Goal: Transaction & Acquisition: Download file/media

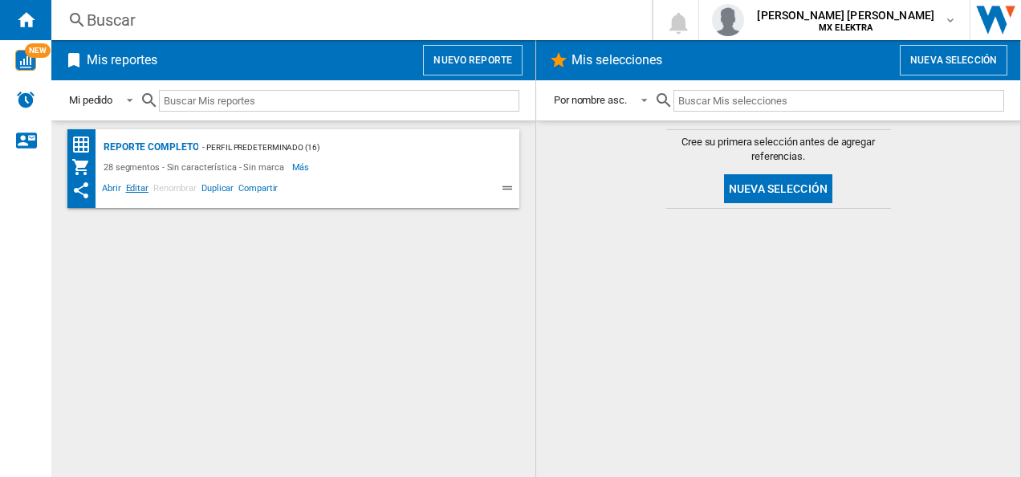
click at [141, 185] on span "Editar" at bounding box center [137, 190] width 27 height 19
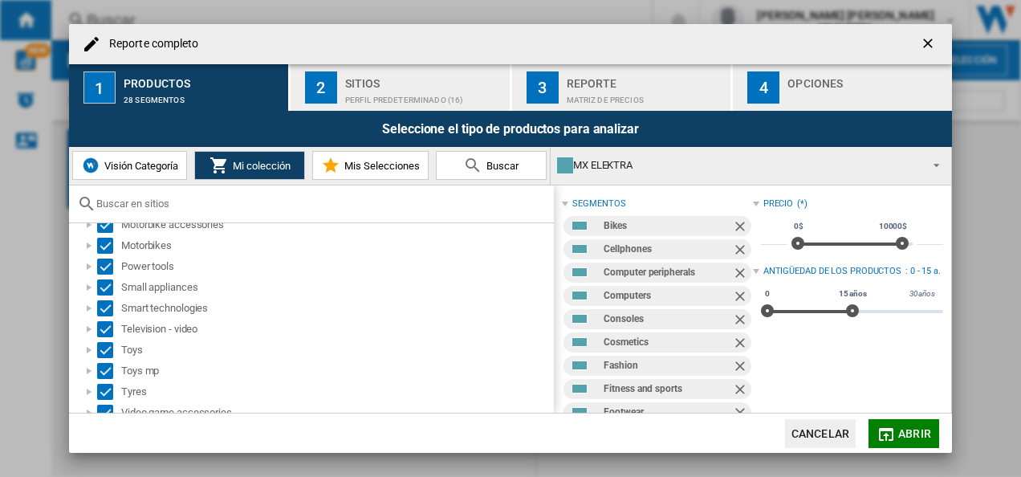
scroll to position [381, 0]
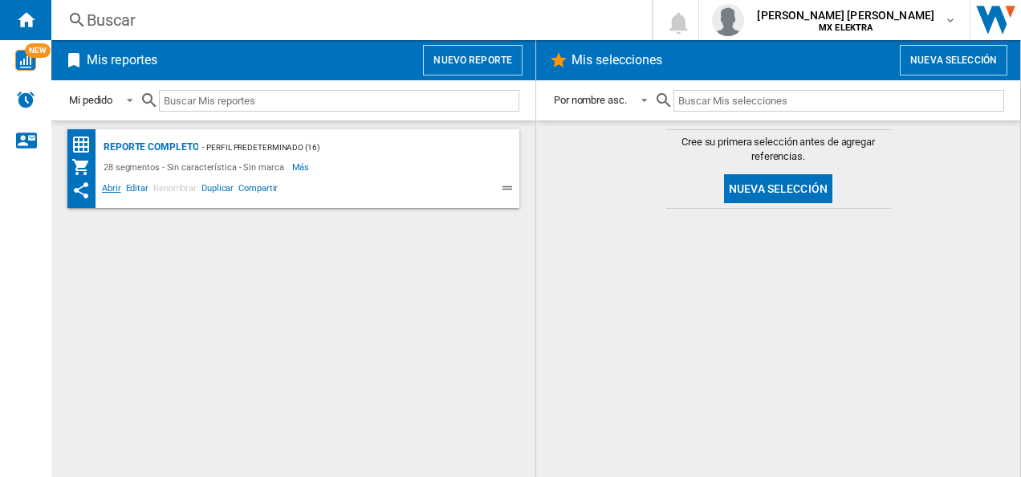
click at [111, 191] on span "Abrir" at bounding box center [111, 190] width 24 height 19
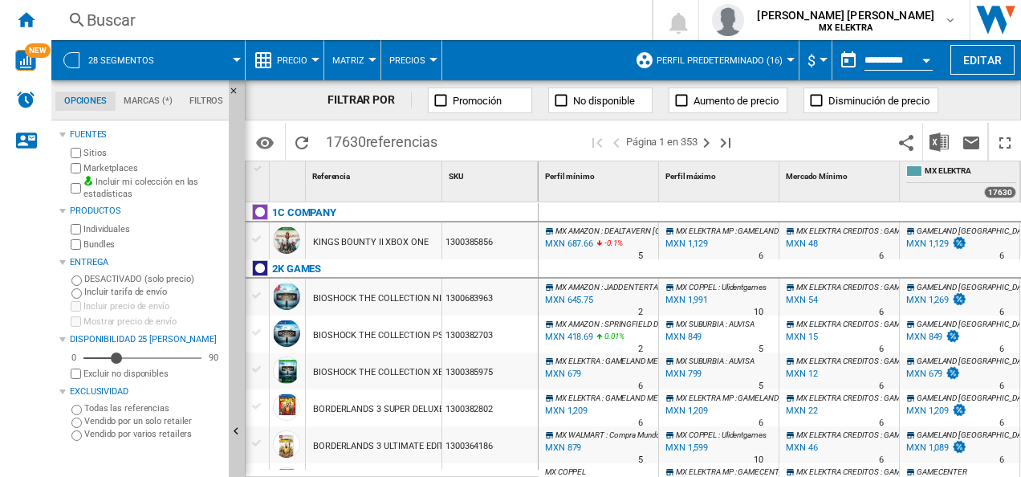
drag, startPoint x: 927, startPoint y: 59, endPoint x: 915, endPoint y: 58, distance: 12.1
click at [915, 58] on button "Open calendar" at bounding box center [925, 57] width 29 height 29
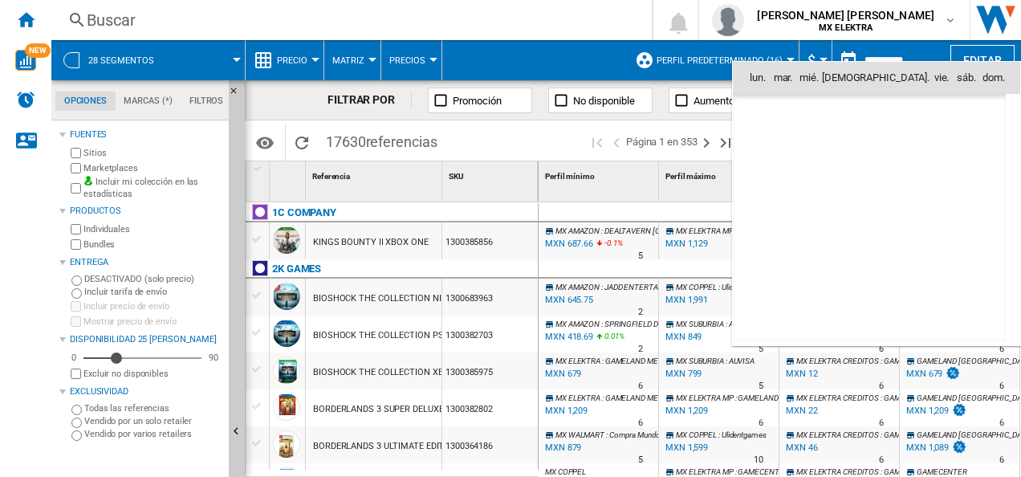
scroll to position [7654, 0]
click at [795, 79] on th "mar." at bounding box center [782, 78] width 26 height 32
click at [772, 109] on span "[DATE]" at bounding box center [768, 111] width 33 height 13
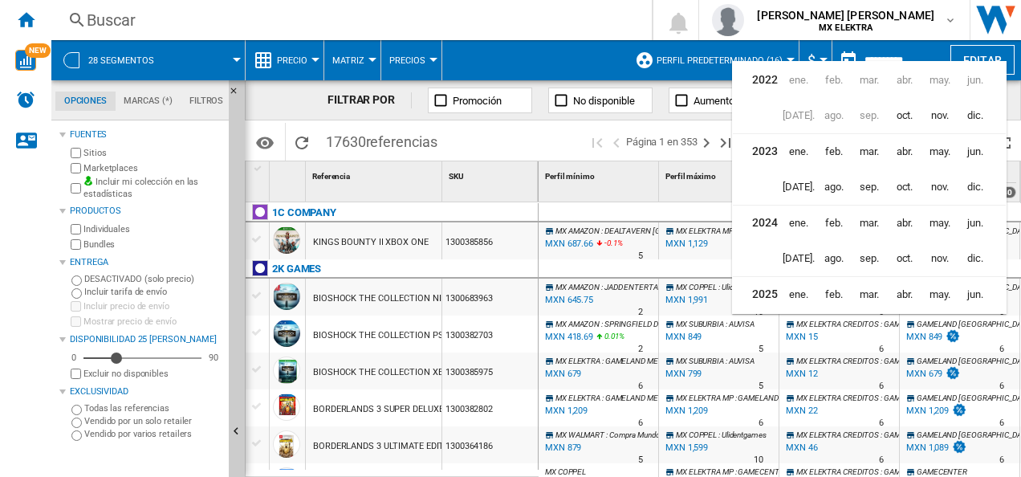
scroll to position [38, 0]
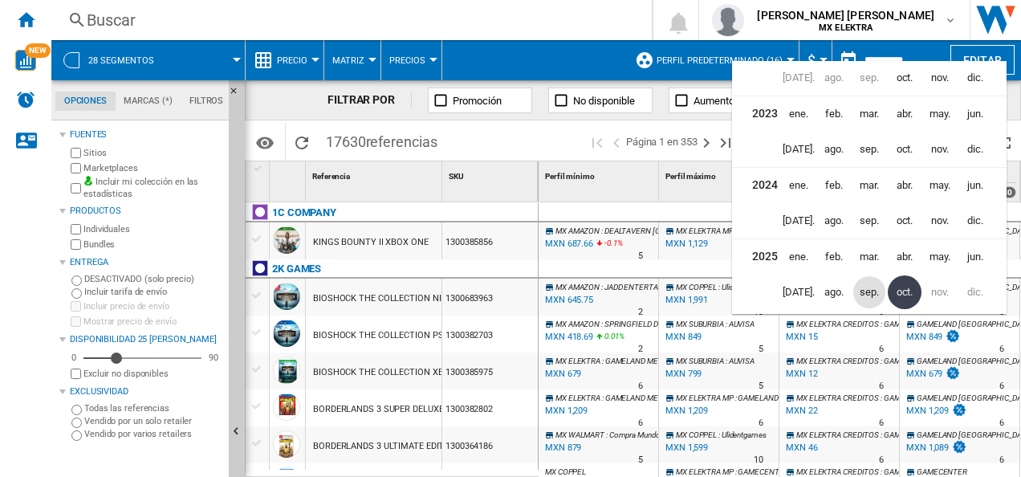
click at [868, 290] on span "sep." at bounding box center [869, 292] width 32 height 32
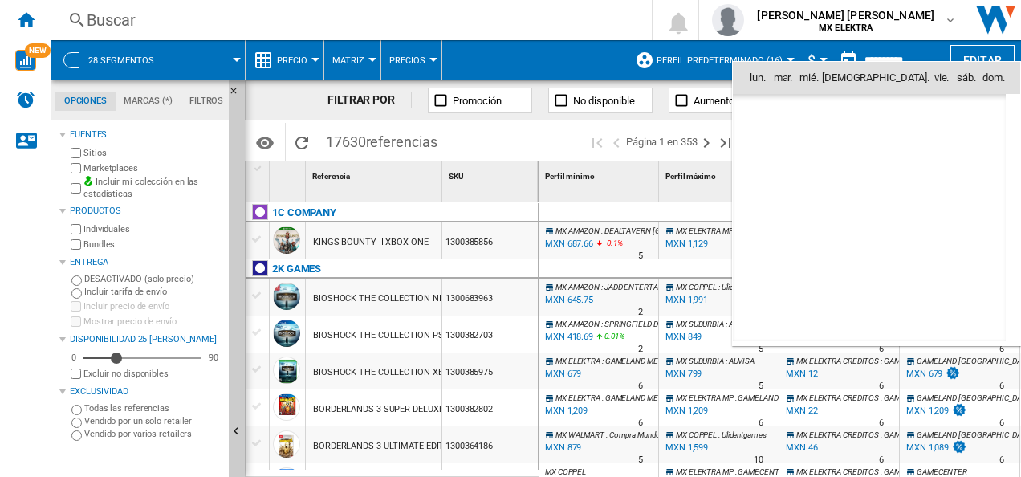
scroll to position [7442, 0]
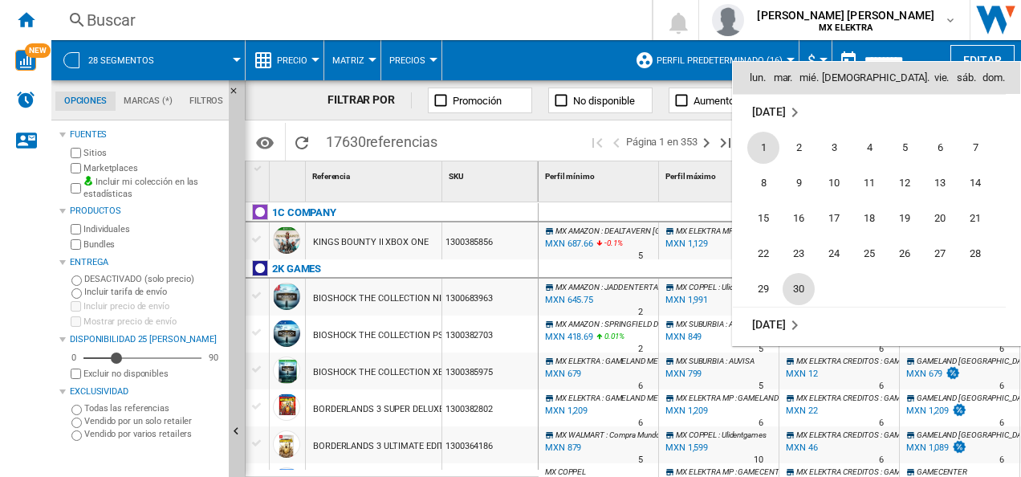
click at [801, 290] on span "30" at bounding box center [798, 289] width 32 height 32
type input "**********"
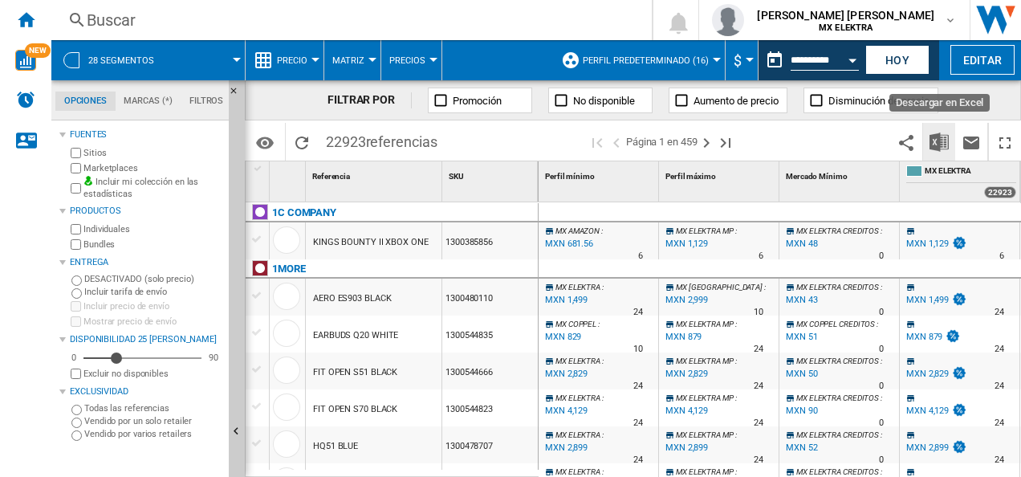
click at [941, 138] on img "Descargar en Excel" at bounding box center [938, 141] width 19 height 19
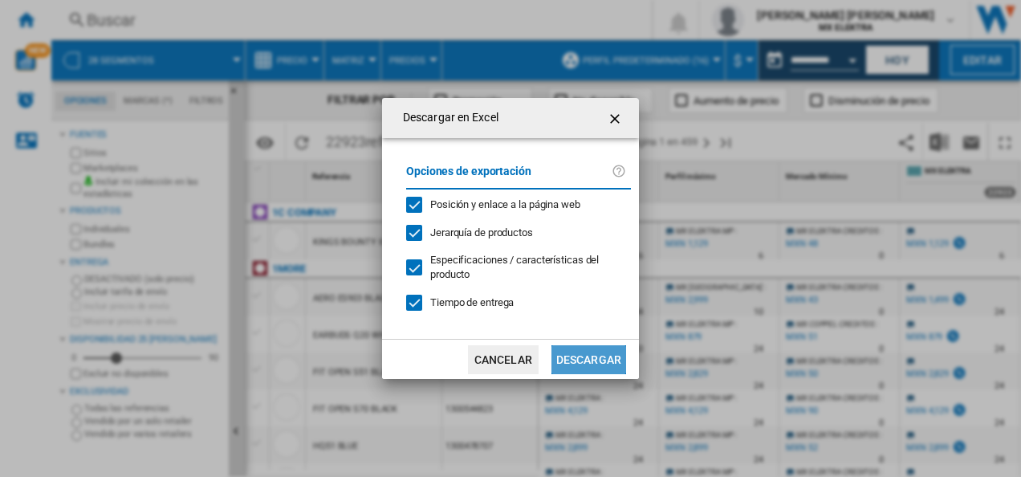
click at [603, 359] on button "Descargar" at bounding box center [588, 359] width 75 height 29
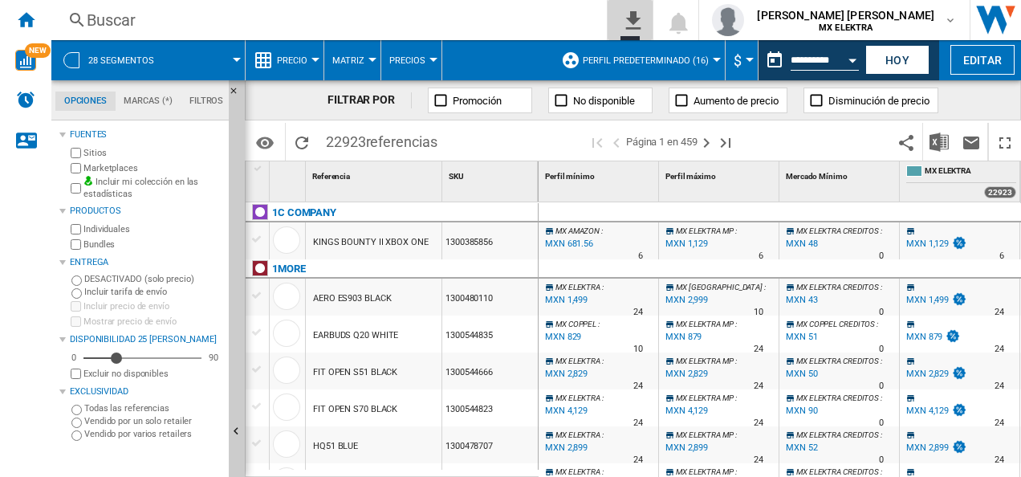
click at [639, 18] on ng-md-icon "0\a descarga" at bounding box center [629, 18] width 19 height 20
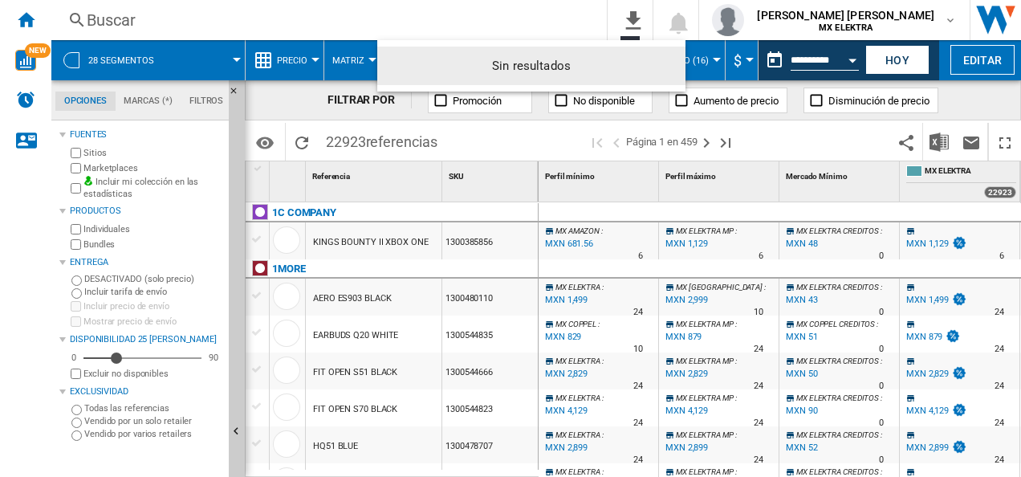
click at [581, 17] on md-backdrop at bounding box center [510, 238] width 1021 height 477
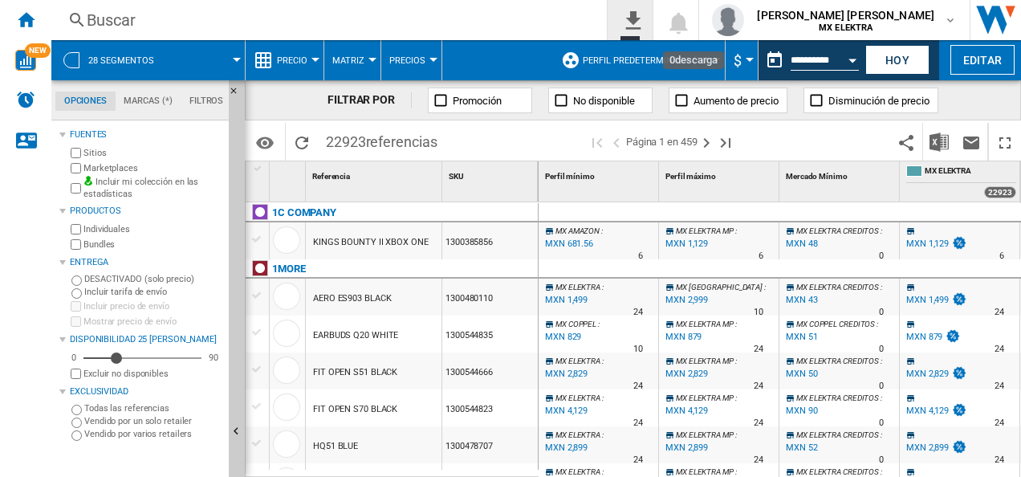
click at [639, 18] on ng-md-icon "0\a descarga" at bounding box center [629, 18] width 19 height 20
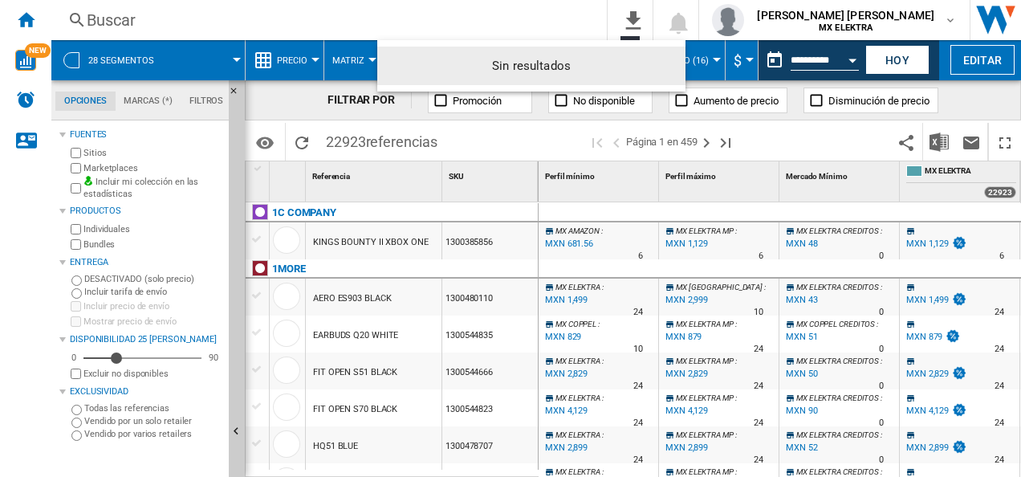
click at [547, 144] on md-backdrop at bounding box center [510, 238] width 1021 height 477
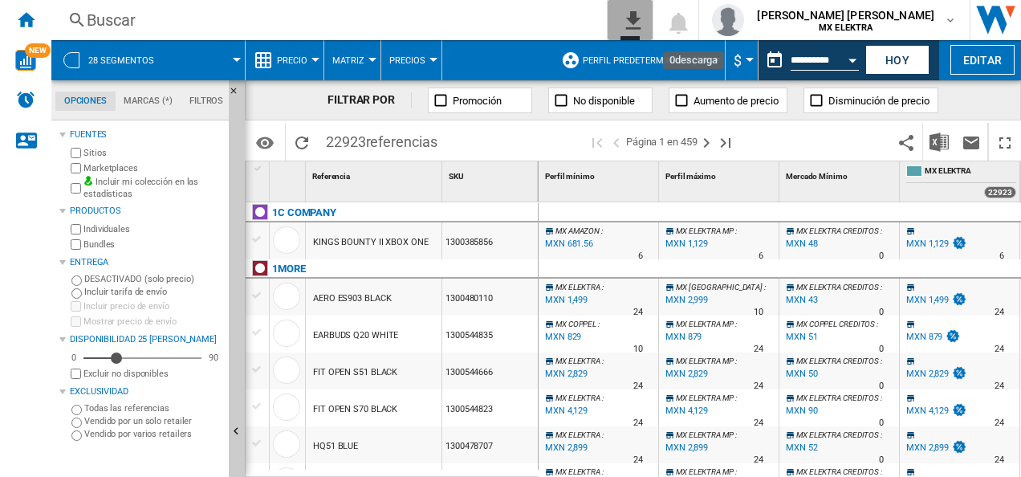
click at [639, 22] on ng-md-icon "0\a descarga" at bounding box center [629, 18] width 19 height 20
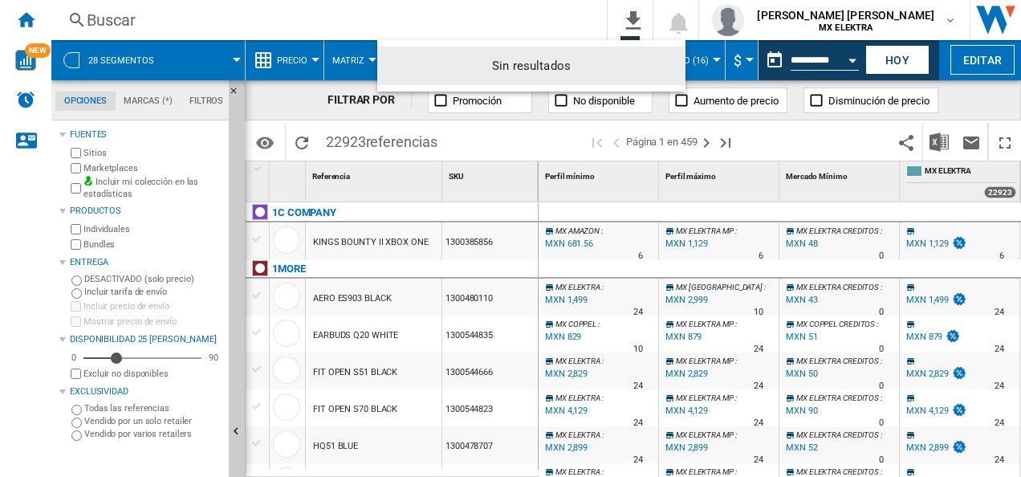
click at [554, 29] on md-backdrop at bounding box center [510, 238] width 1021 height 477
